Goal: Find specific page/section: Find specific page/section

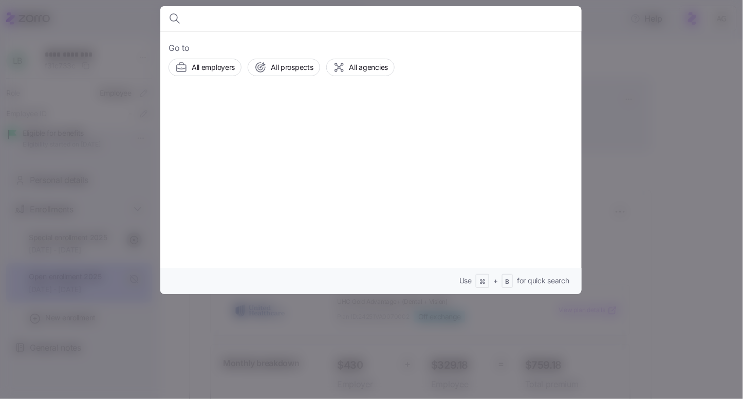
scroll to position [115, 0]
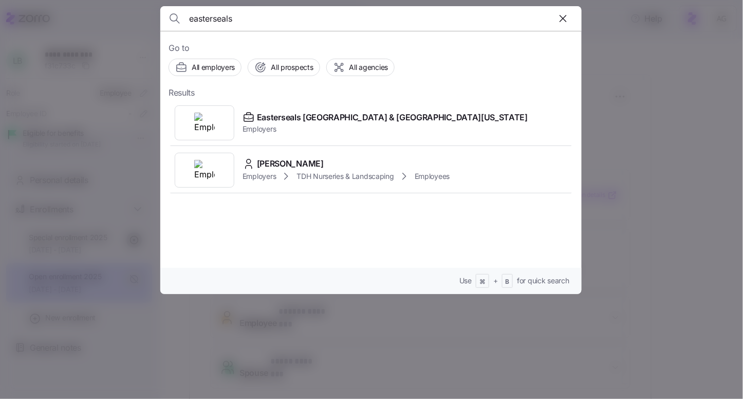
click at [211, 20] on input "easterseals" at bounding box center [320, 18] width 263 height 25
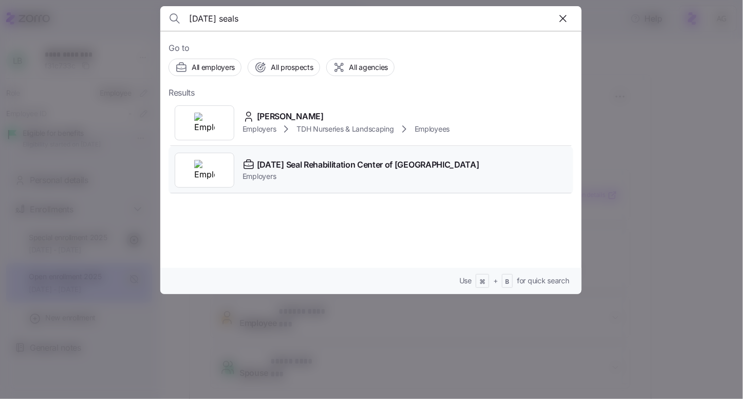
type input "[DATE] seals"
click at [326, 178] on span "Employers" at bounding box center [361, 176] width 237 height 10
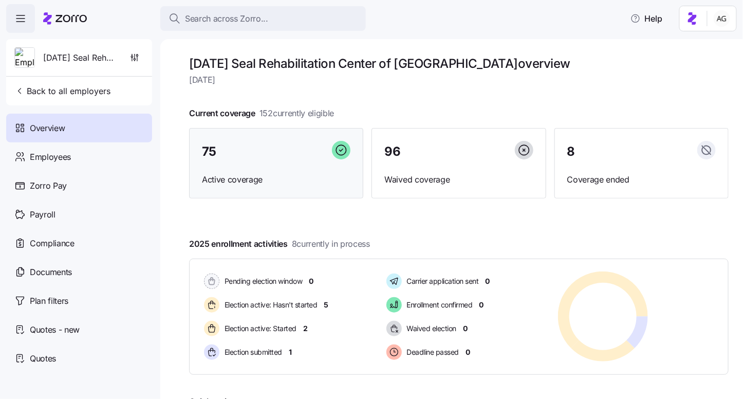
scroll to position [6, 0]
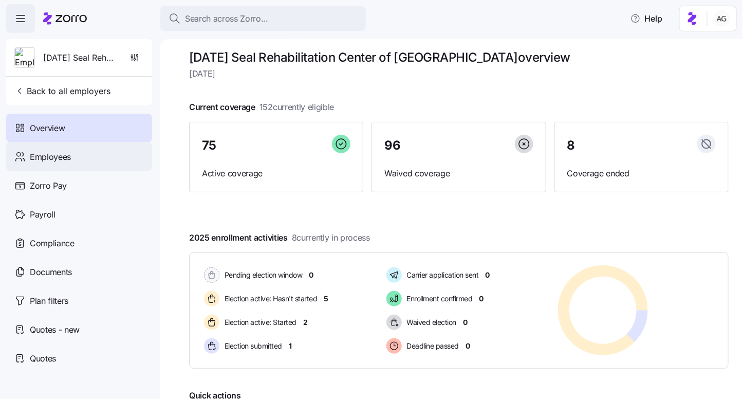
click at [92, 161] on div "Employees" at bounding box center [79, 156] width 146 height 29
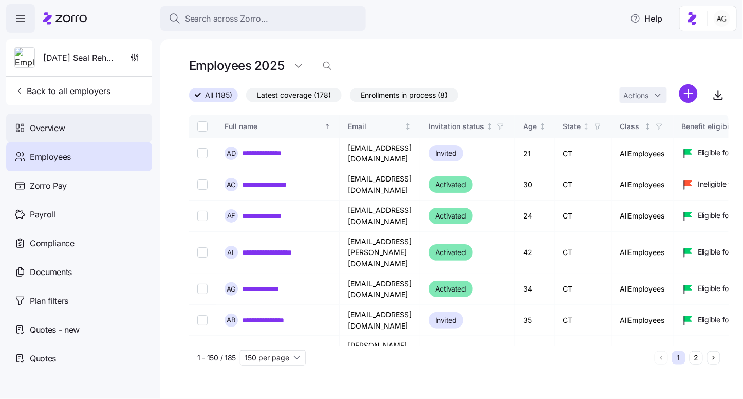
click at [74, 131] on div "Overview" at bounding box center [79, 128] width 146 height 29
